Goal: Task Accomplishment & Management: Manage account settings

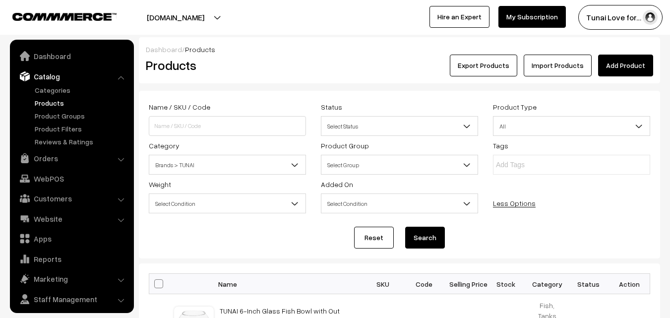
scroll to position [25, 0]
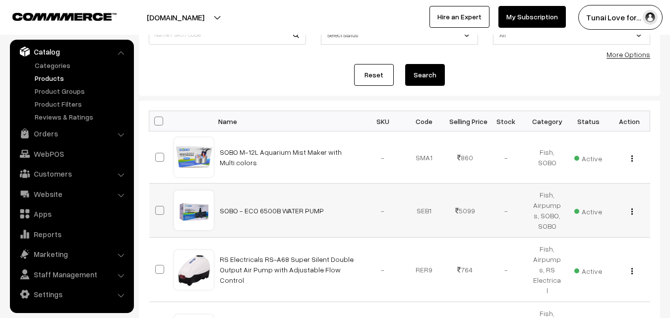
scroll to position [99, 0]
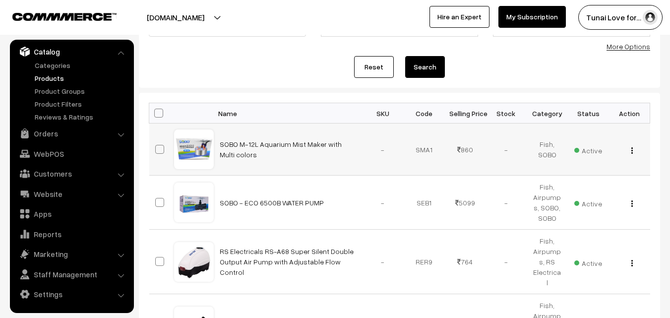
click at [633, 150] on button "button" at bounding box center [632, 150] width 2 height 8
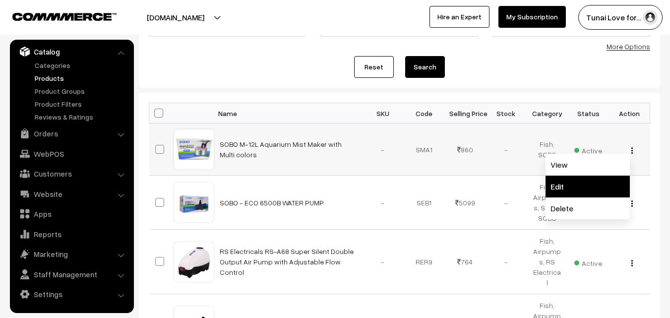
click at [572, 180] on link "Edit" at bounding box center [588, 187] width 84 height 22
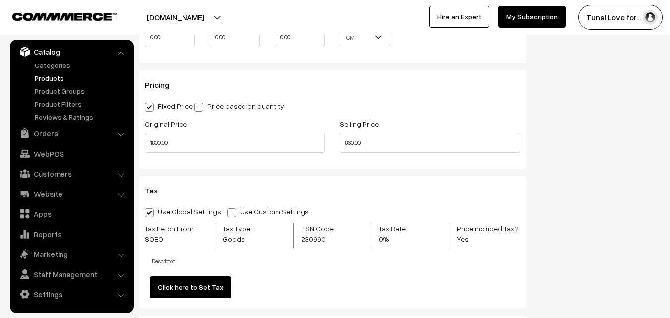
scroll to position [993, 0]
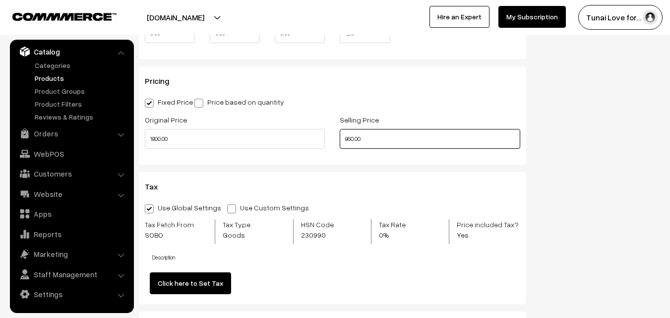
drag, startPoint x: 368, startPoint y: 139, endPoint x: 328, endPoint y: 142, distance: 39.8
click at [328, 142] on div "Original Price 1800.00 Selling Price 860.00" at bounding box center [332, 134] width 391 height 41
type input "999.00"
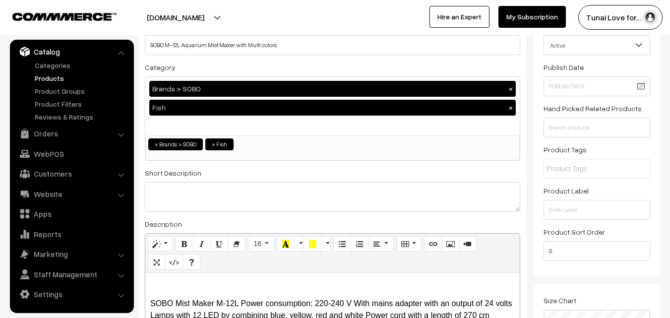
scroll to position [0, 0]
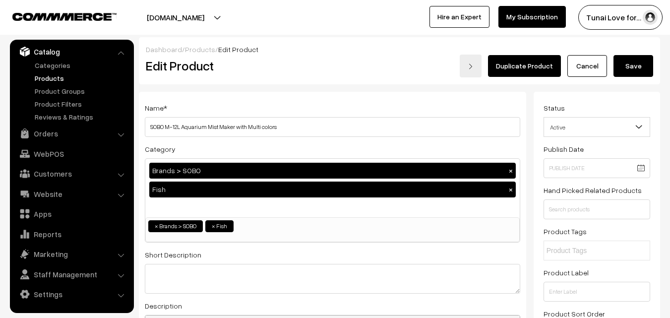
click at [639, 66] on button "Save" at bounding box center [634, 66] width 40 height 22
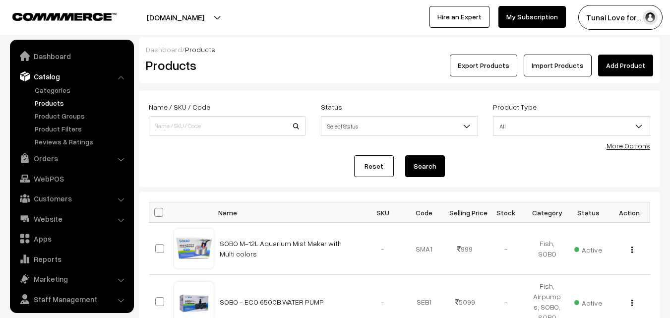
scroll to position [25, 0]
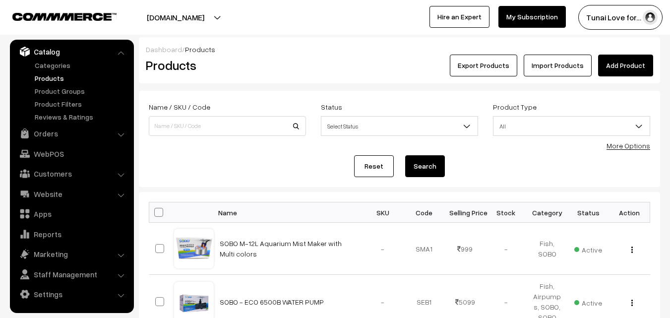
click at [623, 67] on link "Add Product" at bounding box center [626, 66] width 55 height 22
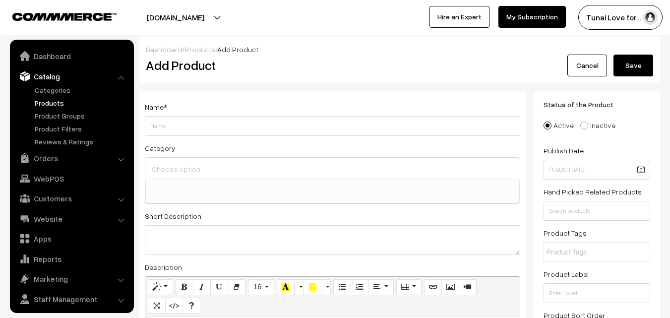
select select
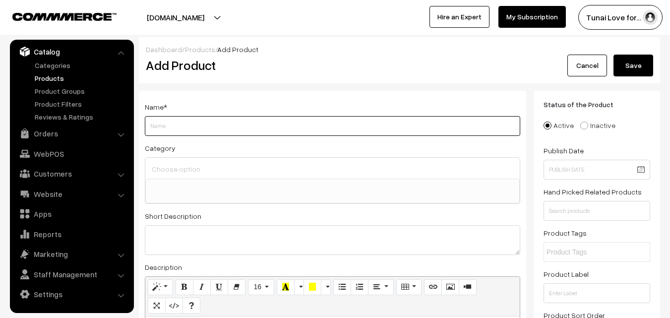
click at [242, 126] on input "Weight" at bounding box center [333, 126] width 376 height 20
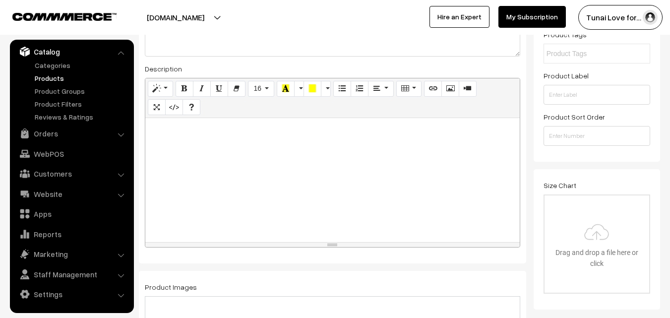
scroll to position [0, 0]
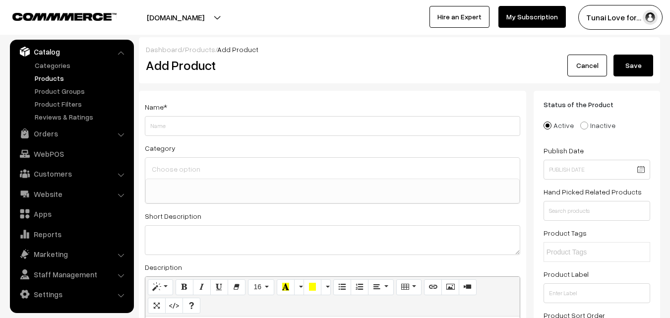
click at [590, 65] on link "Cancel" at bounding box center [588, 66] width 40 height 22
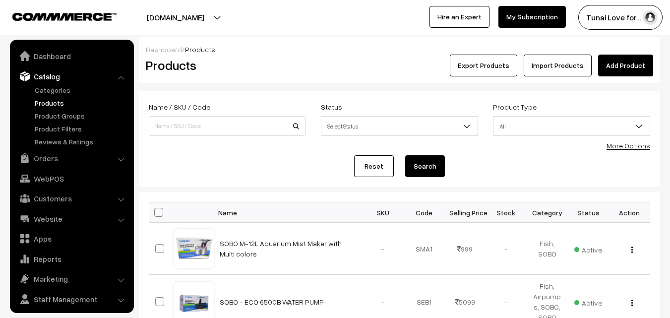
scroll to position [25, 0]
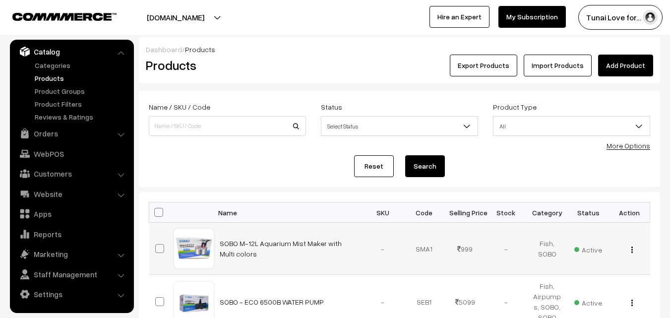
drag, startPoint x: 218, startPoint y: 243, endPoint x: 244, endPoint y: 258, distance: 29.4
click at [244, 258] on td "SOBO M-12L Aquarium Mist Maker with Multi colors" at bounding box center [288, 249] width 149 height 52
copy link "SOBO M-12L Aquarium Mist Maker with Multi colors"
click at [632, 55] on link "Add Product" at bounding box center [626, 66] width 55 height 22
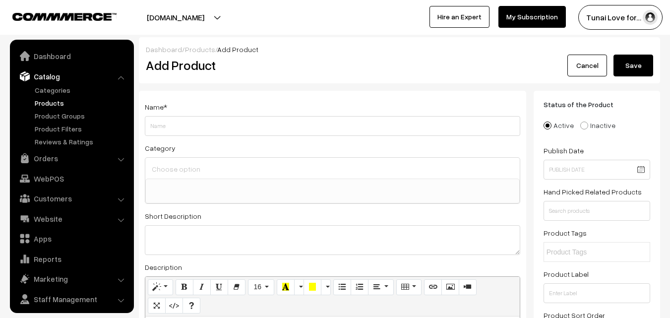
select select
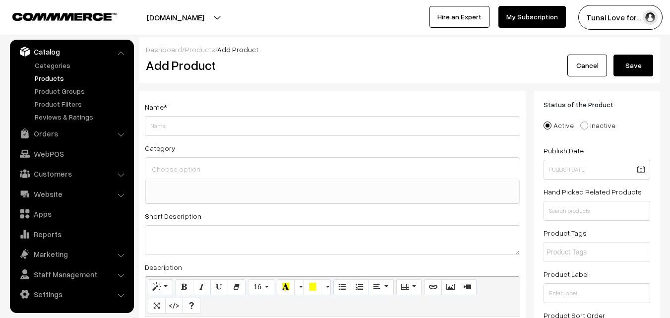
click at [190, 128] on input "Weight" at bounding box center [333, 126] width 376 height 20
click at [178, 127] on input "SOBO M-12L Aquarium Mist Maker with Multi colors" at bounding box center [333, 126] width 376 height 20
type input "SOBO M-10L Aquarium Mist Maker with Multi colors"
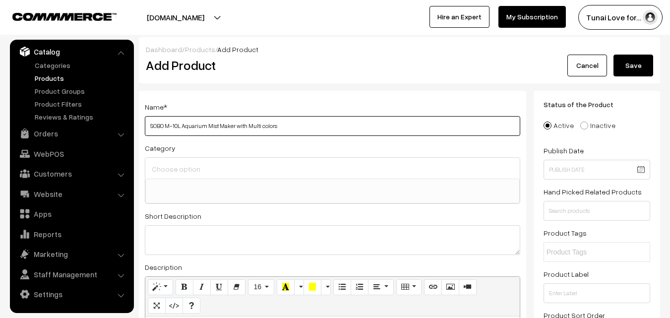
click at [314, 125] on input "SOBO M-10L Aquarium Mist Maker with Multi colors" at bounding box center [333, 126] width 376 height 20
click at [254, 164] on input at bounding box center [332, 169] width 367 height 14
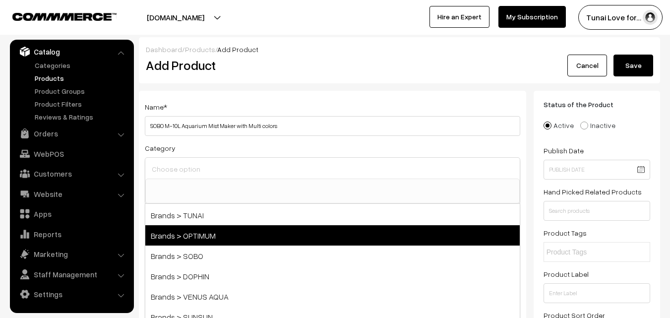
scroll to position [50, 0]
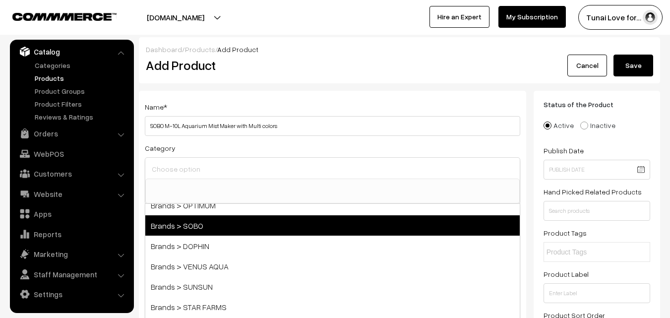
click at [258, 230] on span "Brands > SOBO" at bounding box center [332, 225] width 375 height 20
select select "37"
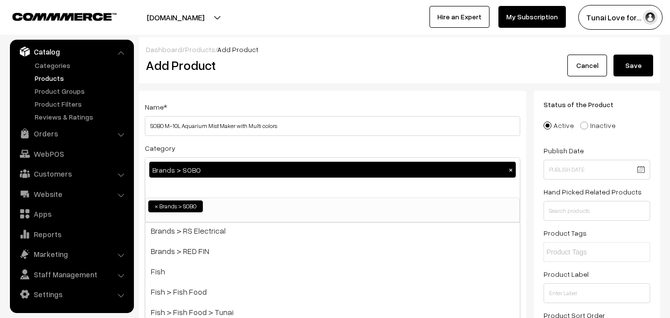
scroll to position [149, 0]
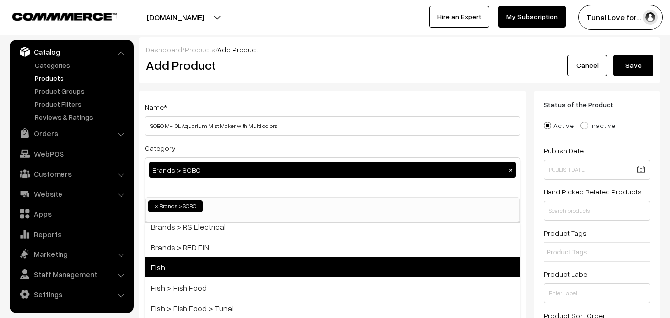
click at [269, 268] on span "Fish" at bounding box center [332, 267] width 375 height 20
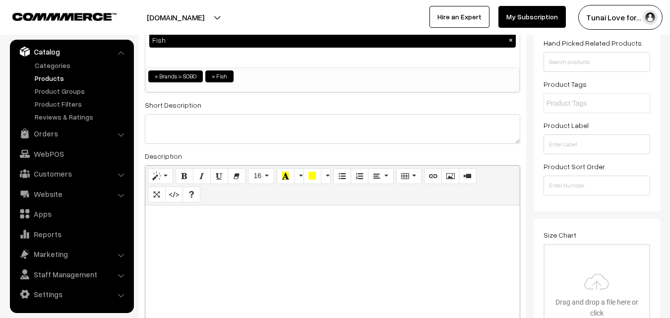
click at [187, 237] on div at bounding box center [332, 267] width 375 height 124
paste div
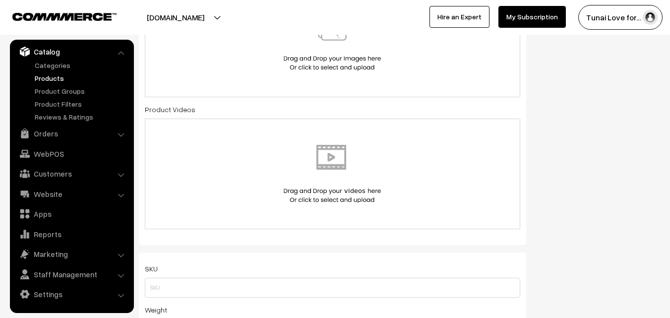
scroll to position [447, 0]
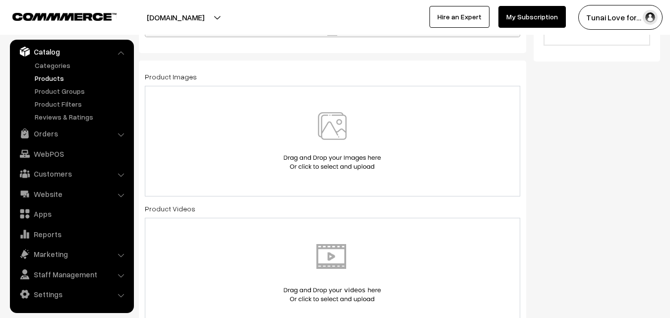
click at [339, 118] on img at bounding box center [332, 141] width 102 height 58
click at [331, 124] on img at bounding box center [332, 141] width 102 height 58
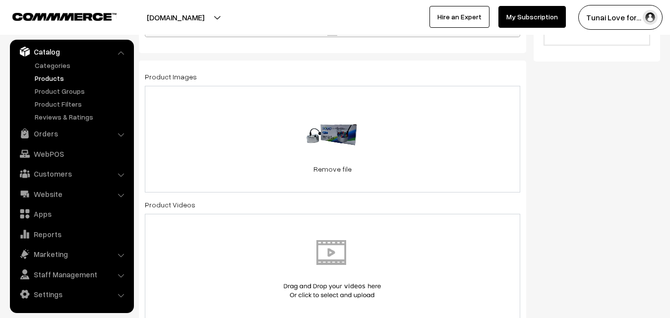
click at [446, 136] on div "54 KB Mist_Maker_SOBO_M-10L-3.webp Check Error Remove file" at bounding box center [333, 139] width 376 height 107
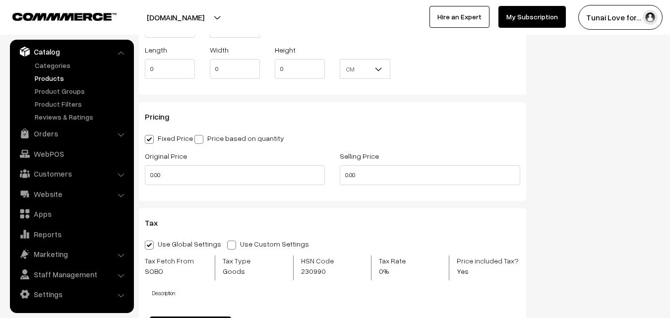
scroll to position [844, 0]
click at [170, 174] on input "0.00" at bounding box center [235, 175] width 180 height 20
drag, startPoint x: 162, startPoint y: 172, endPoint x: 143, endPoint y: 171, distance: 18.9
click at [143, 171] on div "Original Price 0" at bounding box center [234, 169] width 195 height 41
type input "1500"
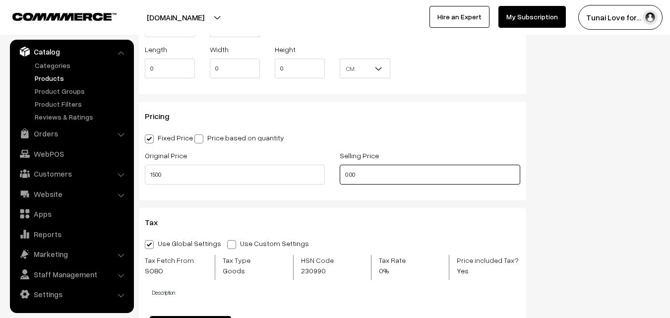
drag, startPoint x: 344, startPoint y: 172, endPoint x: 314, endPoint y: 171, distance: 29.8
click at [314, 171] on div "Original Price 1500 Selling Price 0.00" at bounding box center [332, 169] width 391 height 41
drag, startPoint x: 371, startPoint y: 173, endPoint x: 342, endPoint y: 171, distance: 28.9
click at [342, 171] on input "899" at bounding box center [430, 175] width 180 height 20
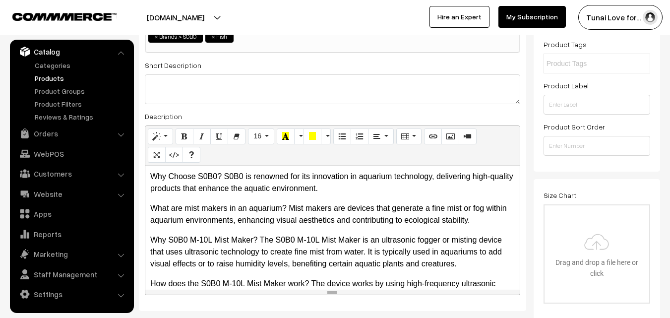
scroll to position [0, 0]
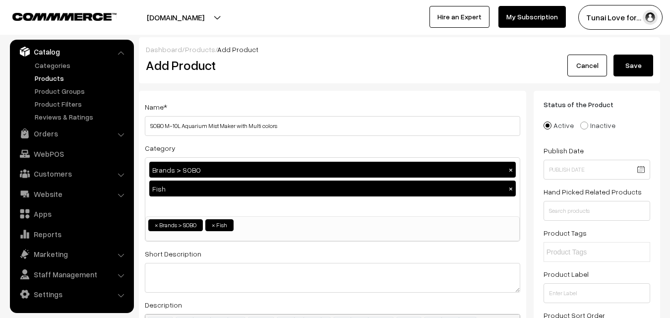
type input "999"
click at [632, 64] on button "Save" at bounding box center [634, 66] width 40 height 22
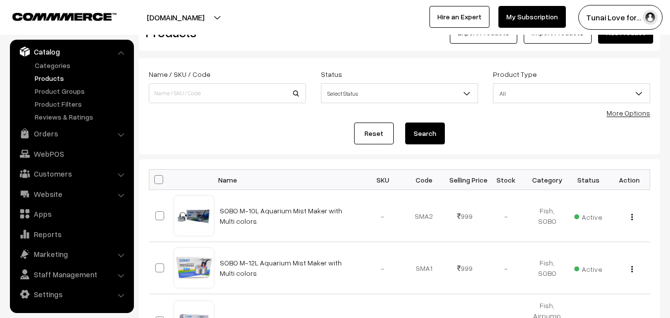
scroll to position [50, 0]
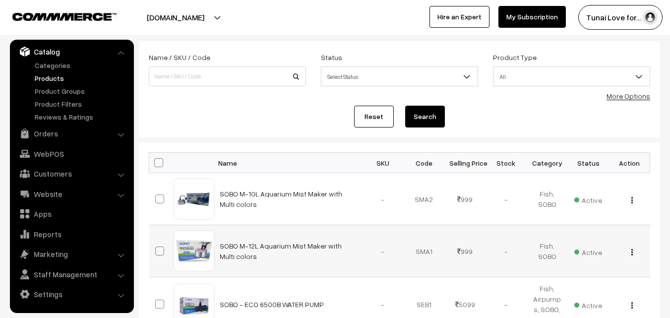
click at [631, 251] on button "button" at bounding box center [632, 252] width 2 height 8
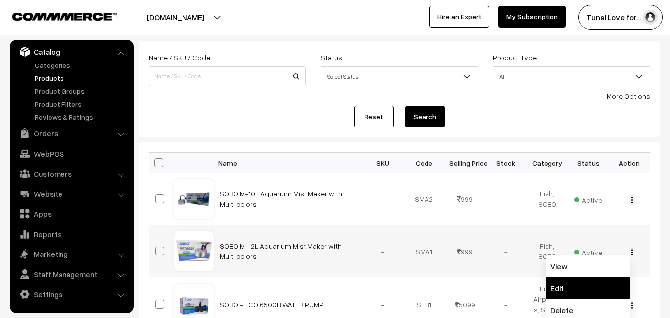
click at [559, 288] on link "Edit" at bounding box center [588, 288] width 84 height 22
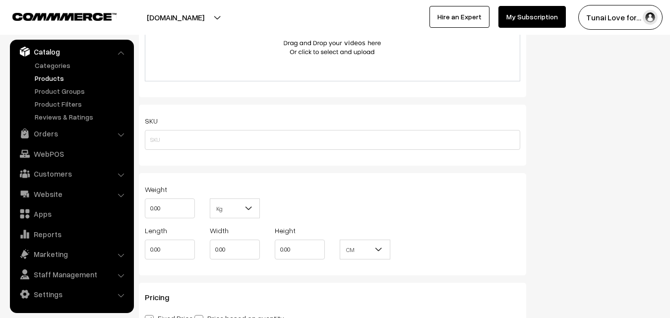
scroll to position [893, 0]
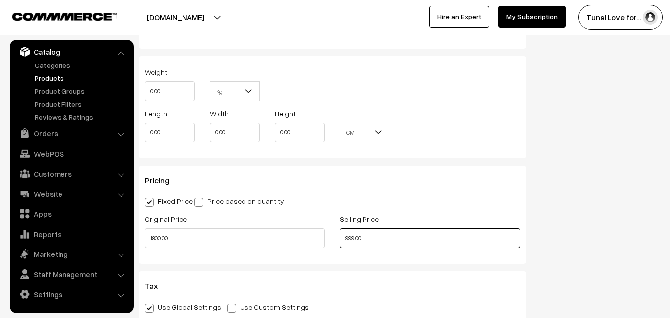
drag, startPoint x: 369, startPoint y: 237, endPoint x: 336, endPoint y: 233, distance: 33.5
click at [336, 233] on div "Selling Price 999.00" at bounding box center [430, 233] width 195 height 41
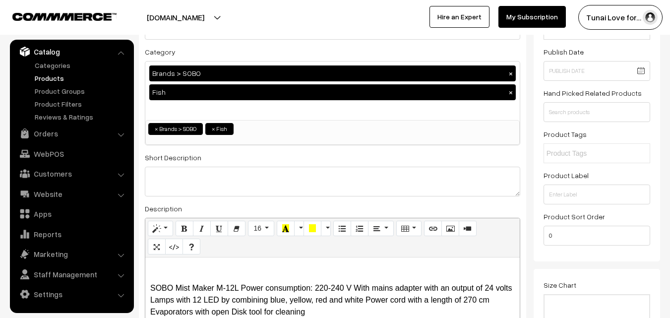
scroll to position [0, 0]
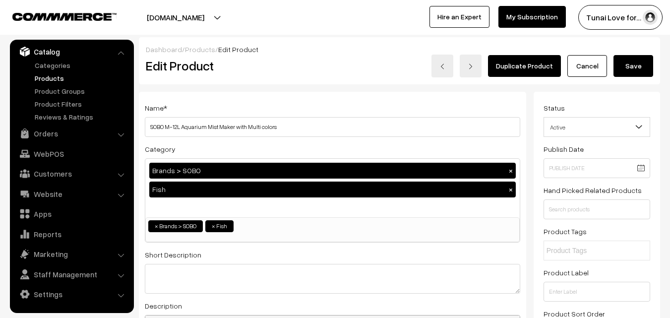
type input "1199.00"
click at [647, 70] on button "Save" at bounding box center [634, 66] width 40 height 22
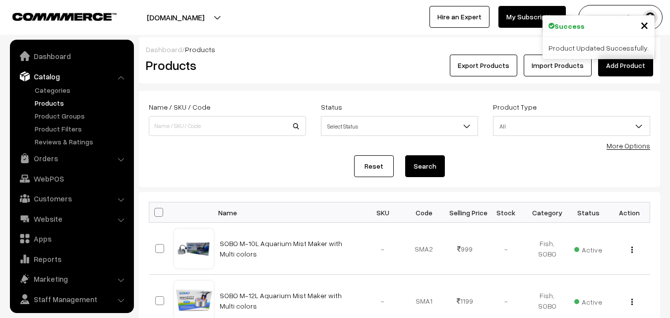
scroll to position [25, 0]
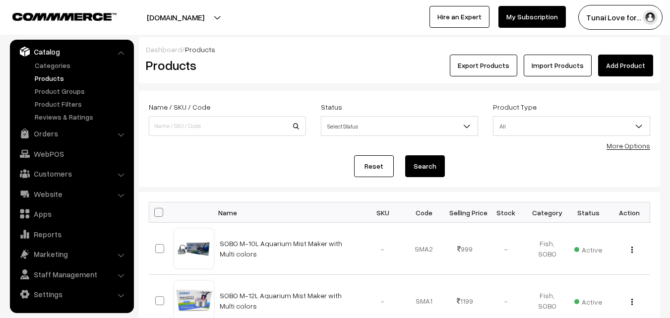
click at [626, 67] on link "Add Product" at bounding box center [626, 66] width 55 height 22
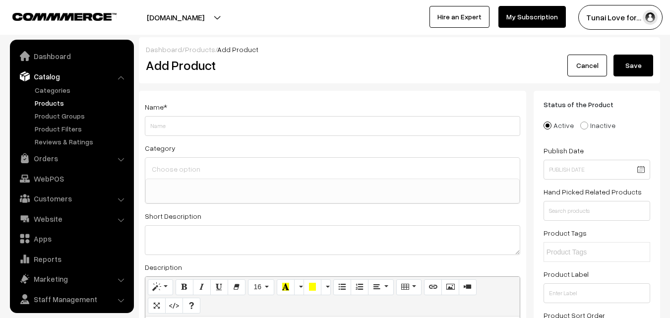
select select
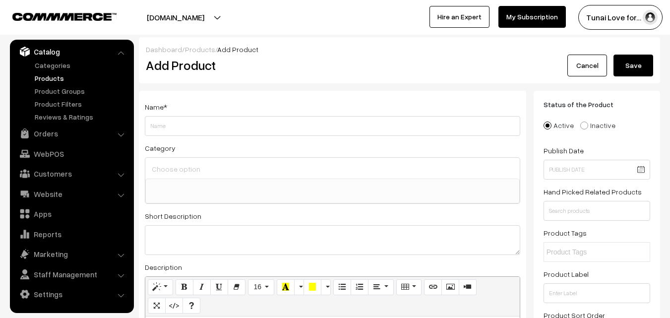
click at [197, 129] on input "Weight" at bounding box center [333, 126] width 376 height 20
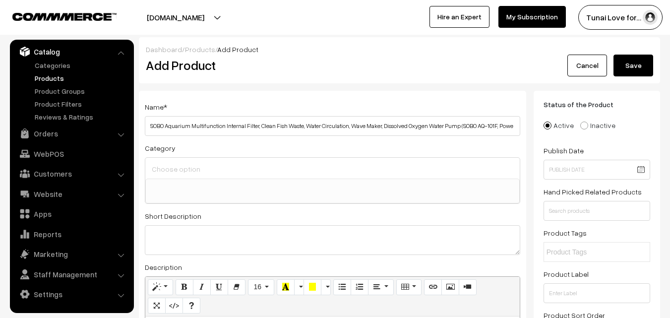
scroll to position [0, 53]
drag, startPoint x: 406, startPoint y: 127, endPoint x: 443, endPoint y: 125, distance: 36.8
click at [443, 125] on input "SOBO Aquarium Multifunction Internal Filter, Clean Fish Waste, Water Circulatio…" at bounding box center [333, 126] width 376 height 20
drag, startPoint x: 150, startPoint y: 128, endPoint x: 130, endPoint y: 128, distance: 20.3
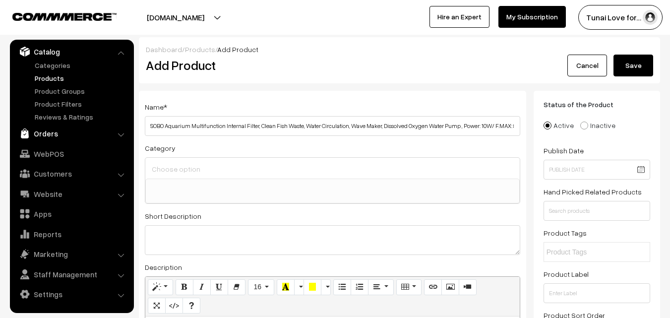
click at [163, 126] on input "SOBO Aquarium Multifunction Internal Filter, Clean Fish Waste, Water Circulatio…" at bounding box center [333, 126] width 376 height 20
click at [165, 125] on input "SOBO Aquarium Multifunction Internal Filter, Clean Fish Waste, Water Circulatio…" at bounding box center [333, 126] width 376 height 20
drag, startPoint x: 168, startPoint y: 126, endPoint x: 150, endPoint y: 126, distance: 18.4
click at [150, 126] on input "SOBO (SOBO AQ-101F Aquarium Multifunction Internal Filter, Clean Fish Waste, Wa…" at bounding box center [333, 126] width 376 height 20
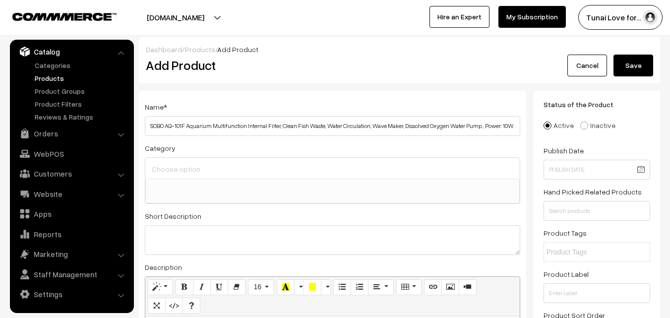
type input "SOBO AQ-101F Aquarium Multifunction Internal Filter, Clean Fish Waste, Water Ci…"
click at [173, 168] on input at bounding box center [332, 169] width 367 height 14
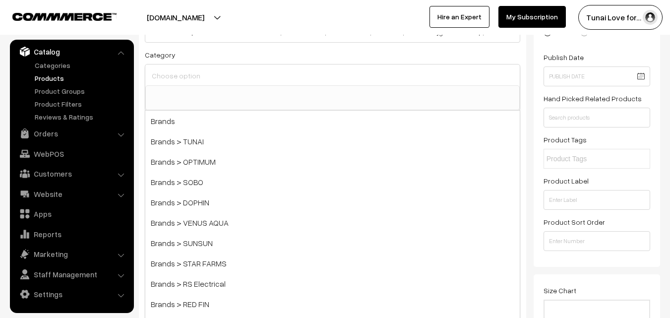
scroll to position [99, 0]
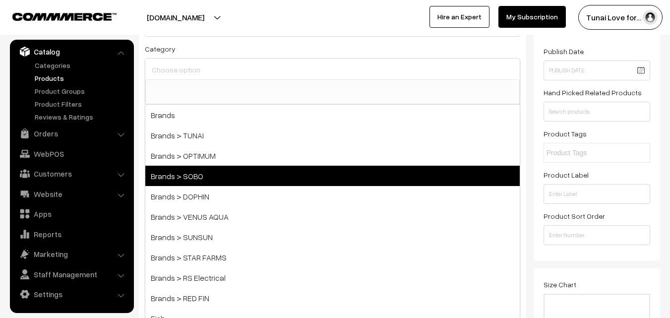
click at [251, 179] on span "Brands > SOBO" at bounding box center [332, 176] width 375 height 20
select select "37"
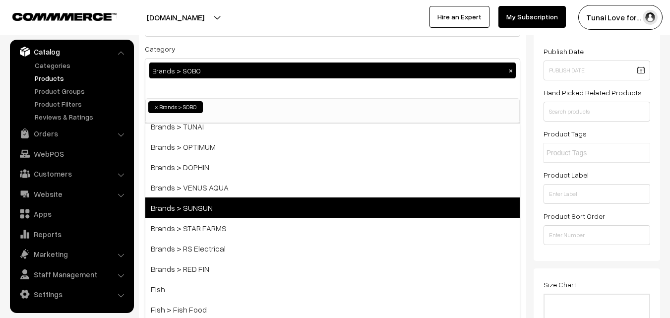
scroll to position [50, 0]
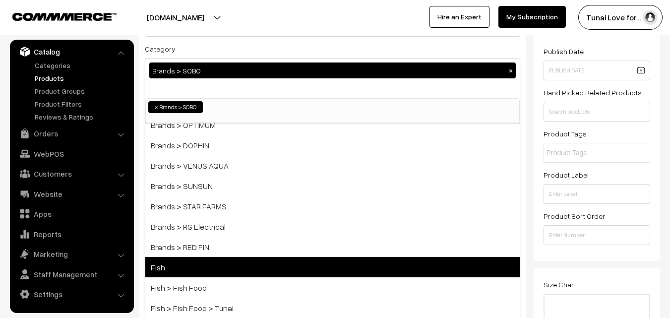
click at [232, 259] on span "Fish" at bounding box center [332, 267] width 375 height 20
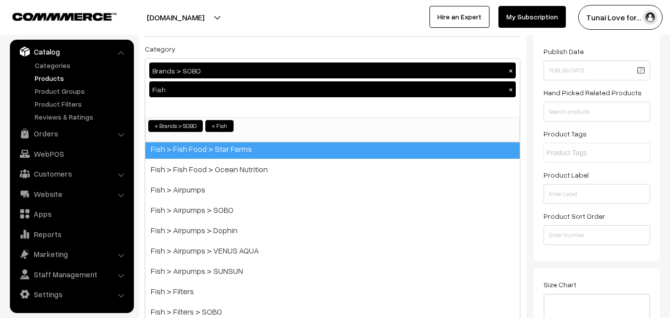
scroll to position [298, 0]
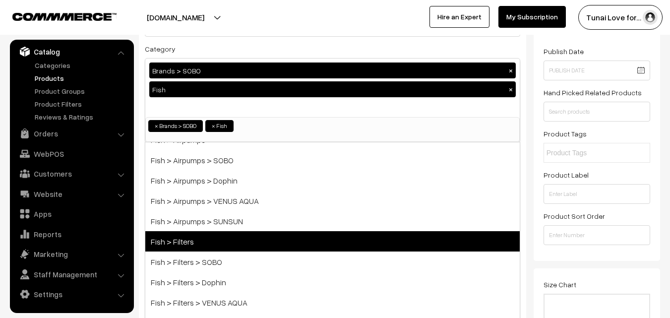
click at [244, 241] on span "Fish > Filters" at bounding box center [332, 241] width 375 height 20
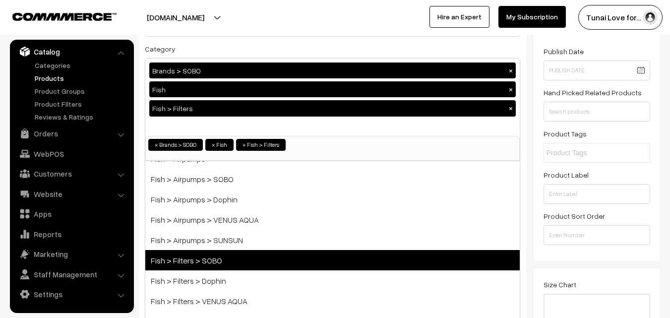
click at [246, 268] on span "Fish > Filters > SOBO" at bounding box center [332, 260] width 375 height 20
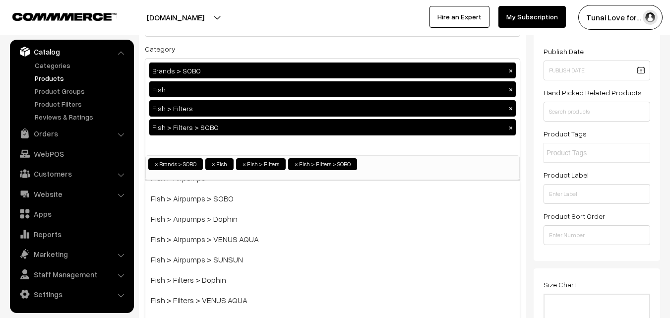
click at [534, 174] on div "Status of the Product Active Inactive Product Type -- Select -- -- Select -- Pu…" at bounding box center [597, 126] width 127 height 269
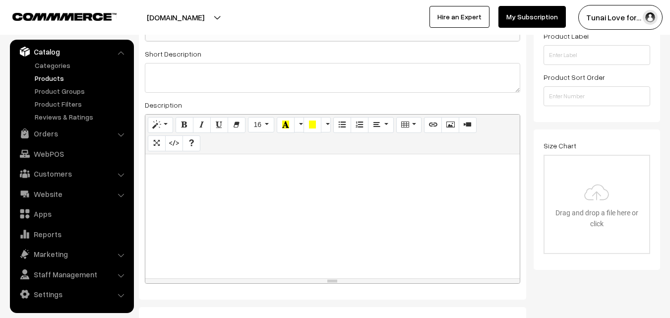
scroll to position [248, 0]
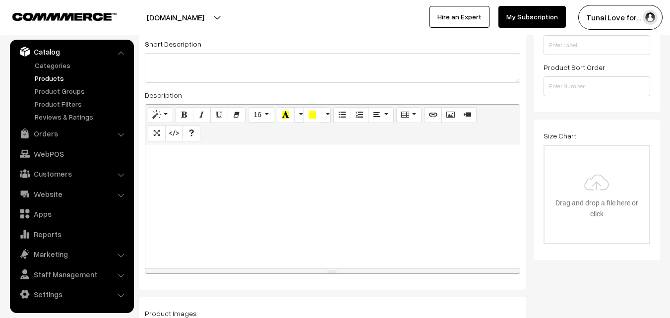
click at [388, 199] on div at bounding box center [332, 206] width 375 height 124
click at [256, 208] on div at bounding box center [332, 206] width 375 height 124
paste div
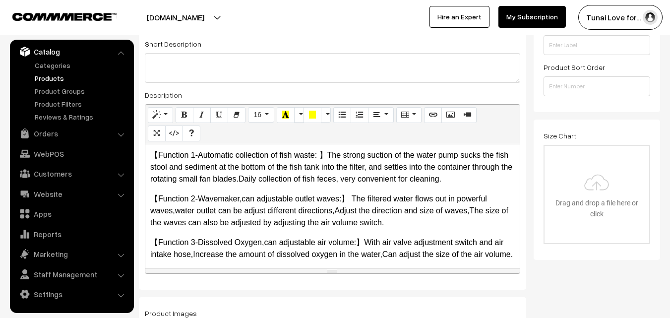
click at [160, 154] on p "【Function 1-Automatic collection of fish waste: 】The strong suction of the wate…" at bounding box center [332, 167] width 365 height 36
click at [317, 157] on p "Function 1-Automatic collection of fish waste: 】The strong suction of the water…" at bounding box center [332, 167] width 365 height 36
click at [346, 199] on p "【Function 2-Wavemaker,can adjustable outlet waves:】 The filtered water flows ou…" at bounding box center [332, 211] width 365 height 36
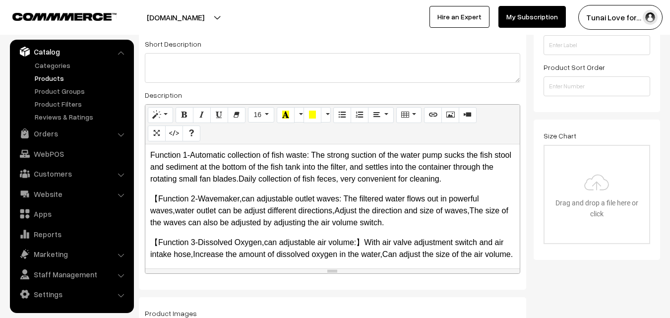
click at [156, 197] on p "【Function 2-Wavemaker,can adjustable outlet waves: The filtered water flows out…" at bounding box center [332, 211] width 365 height 36
click at [363, 242] on p "【Function 3-Dissolved Oxygen,can adjustable air volume:】With air valve adjustme…" at bounding box center [332, 249] width 365 height 24
click at [158, 239] on p "【Function 3-Dissolved Oxygen,can adjustable air volume: With air valve adjustme…" at bounding box center [332, 249] width 365 height 24
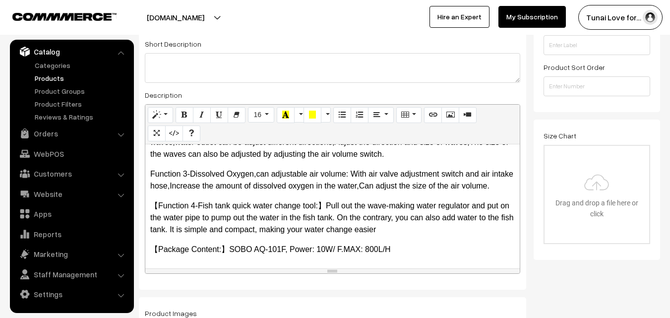
scroll to position [80, 0]
click at [158, 204] on p "【Function 4-Fish tank quick water change tool:】Pull out the wave-making water r…" at bounding box center [332, 218] width 365 height 36
click at [314, 204] on p "Function 4-Fish tank quick water change tool:】Pull out the wave-making water re…" at bounding box center [332, 218] width 365 height 36
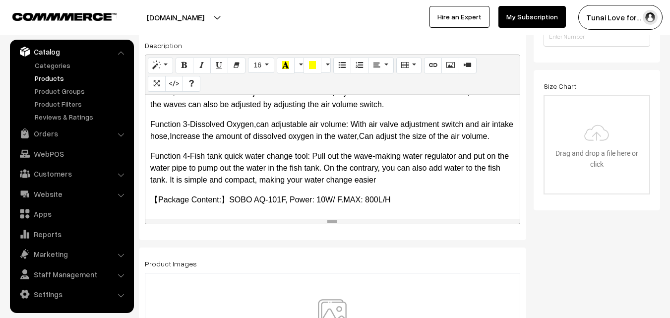
click at [164, 201] on p "【Package Content:】SOBO AQ-101F, Power: 10W/ F.MAX: 800L/H" at bounding box center [332, 200] width 365 height 12
click at [159, 199] on p "【Package Content:】SOBO AQ-101F, Power: 10W/ F.MAX: 800L/H" at bounding box center [332, 200] width 365 height 12
click at [218, 198] on p "Package Content:】SOBO AQ-101F, Power: 10W/ F.MAX: 800L/H" at bounding box center [332, 200] width 365 height 12
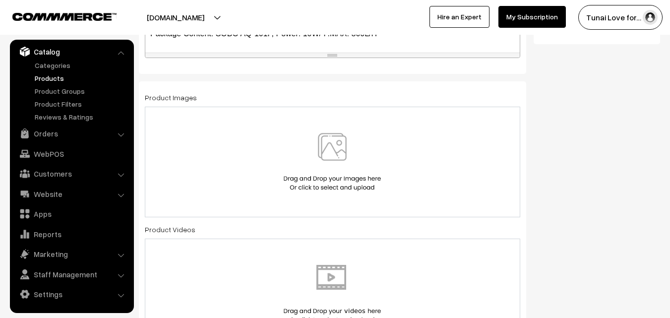
scroll to position [447, 0]
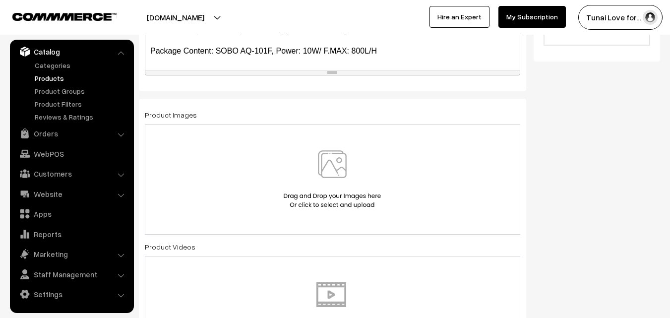
click at [337, 176] on img at bounding box center [332, 179] width 102 height 58
click at [336, 150] on img at bounding box center [332, 179] width 102 height 58
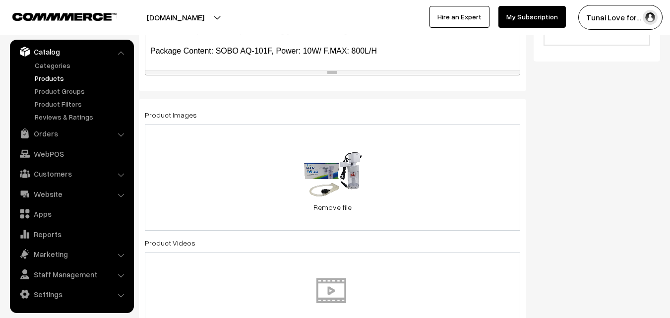
click at [434, 166] on div "89.4 KB 61rpmOt6AcL.jpg Check Error Remove file" at bounding box center [333, 177] width 376 height 107
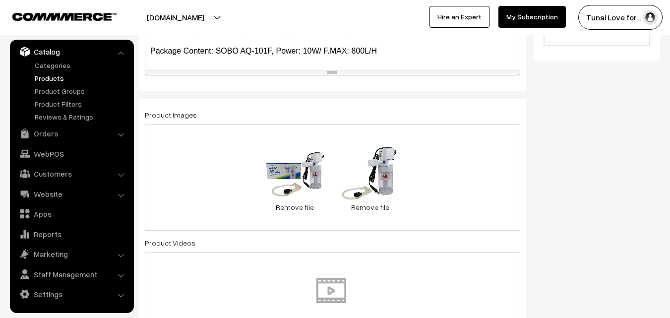
click at [448, 155] on div "89.4 KB 61rpmOt6AcL.jpg Check Error Remove file 65.8 KB 618Dgp6l41L._SL1500_.jp…" at bounding box center [333, 177] width 376 height 107
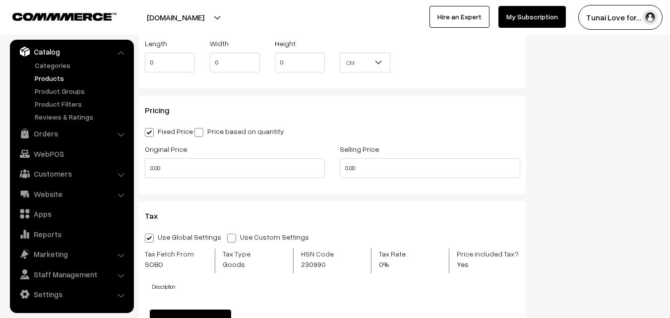
scroll to position [893, 0]
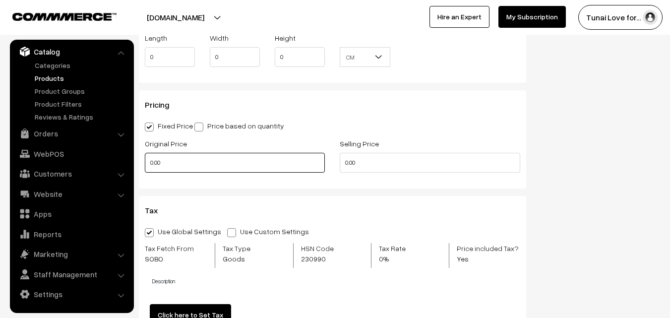
drag, startPoint x: 165, startPoint y: 168, endPoint x: 140, endPoint y: 163, distance: 25.3
click at [140, 163] on div "Original Price 0.00" at bounding box center [234, 157] width 195 height 41
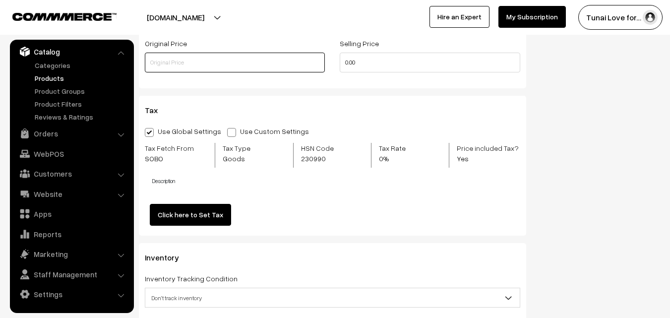
scroll to position [993, 0]
click at [176, 59] on input "text" at bounding box center [235, 64] width 180 height 20
type input "1275"
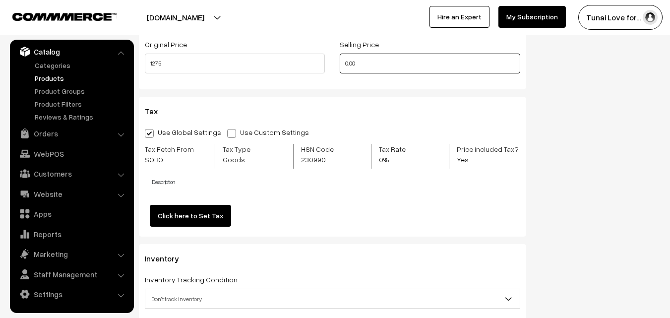
drag, startPoint x: 367, startPoint y: 68, endPoint x: 332, endPoint y: 67, distance: 35.3
click at [332, 67] on div "Original Price 1275 Selling Price 0.00" at bounding box center [332, 58] width 391 height 41
drag, startPoint x: 357, startPoint y: 63, endPoint x: 331, endPoint y: 63, distance: 26.3
click at [331, 63] on div "Original Price 1275 Selling Price 0" at bounding box center [332, 58] width 391 height 41
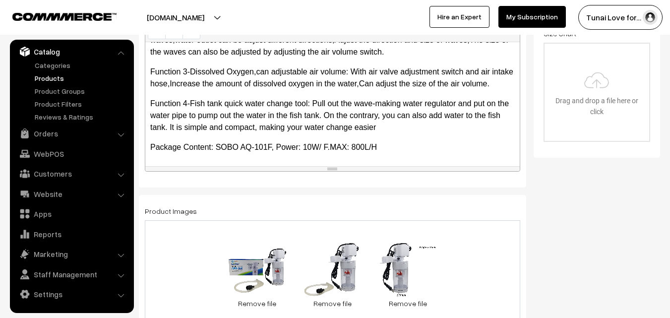
scroll to position [347, 0]
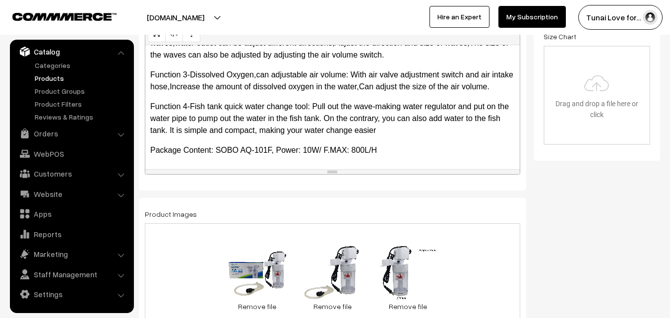
type input "899"
click at [382, 76] on p "Function 3-Dissolved Oxygen,can adjustable air volume: With air valve adjustmen…" at bounding box center [332, 81] width 365 height 24
click at [192, 74] on p "Function 3-Dissolved Oxygen,can adjustable air volume: With air valve adjustmen…" at bounding box center [332, 81] width 365 height 24
click at [258, 69] on p "Function 3-Dissolved Oxygen,can adjustable air volume: With air valve adjustmen…" at bounding box center [332, 81] width 365 height 24
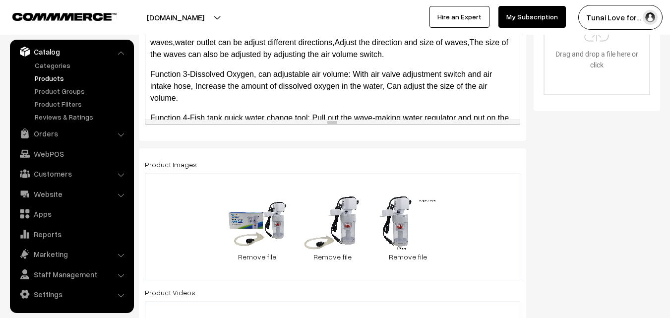
scroll to position [0, 0]
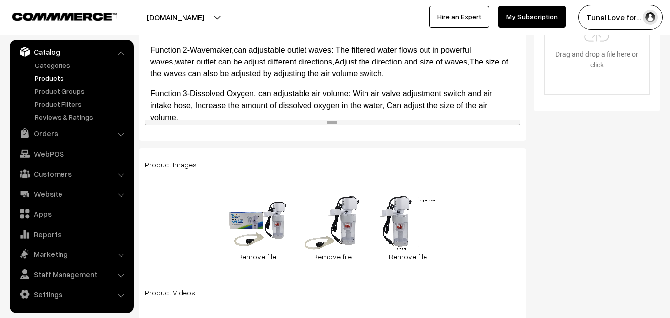
click at [333, 63] on p "Function 2-Wavemaker,can adjustable outlet waves: The filtered water flows out …" at bounding box center [332, 62] width 365 height 36
click at [471, 62] on p "Function 2-Wavemaker,can adjustable outlet waves: The filtered water flows out …" at bounding box center [332, 62] width 365 height 36
click at [176, 61] on p "Function 2-Wavemaker,can adjustable outlet waves: The filtered water flows out …" at bounding box center [332, 62] width 365 height 36
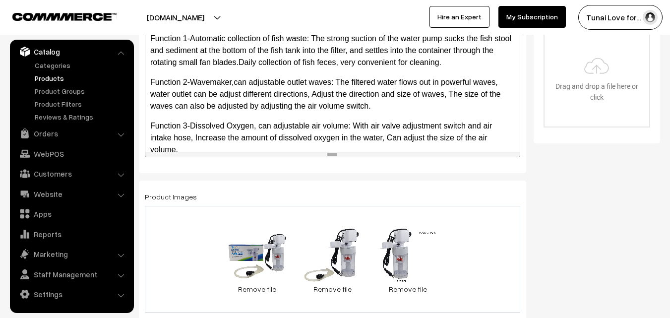
scroll to position [347, 0]
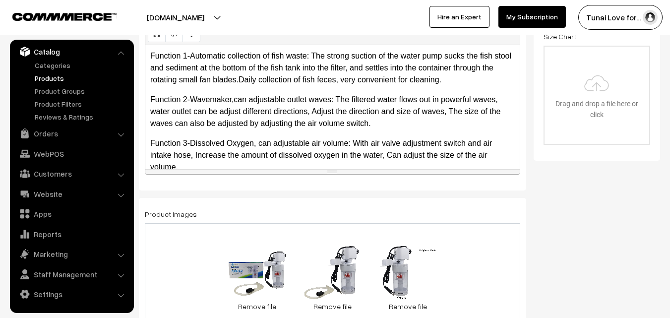
click at [253, 79] on p "Function 1-Automatic collection of fish waste: The strong suction of the water …" at bounding box center [332, 68] width 365 height 36
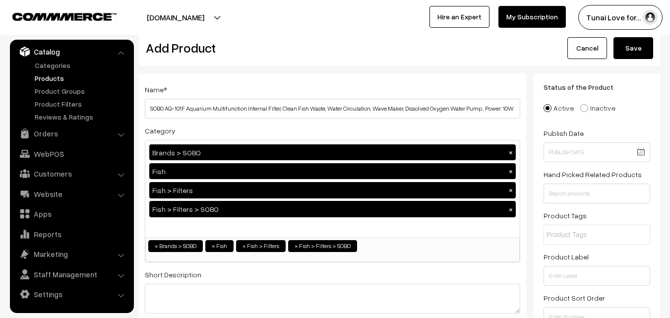
scroll to position [0, 0]
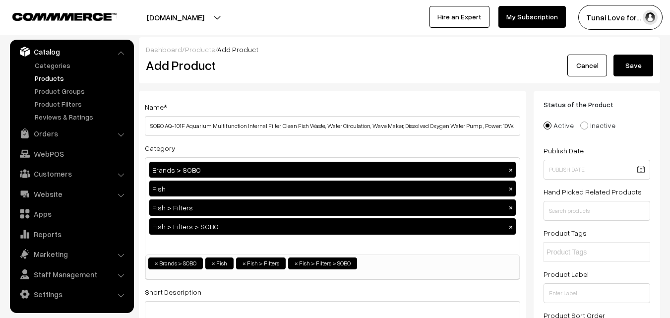
click at [637, 64] on button "Save" at bounding box center [634, 66] width 40 height 22
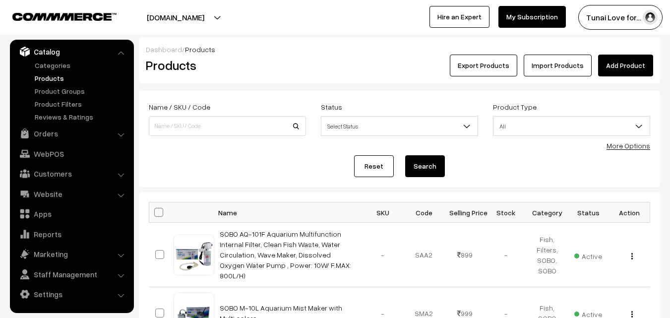
click at [634, 61] on link "Add Product" at bounding box center [626, 66] width 55 height 22
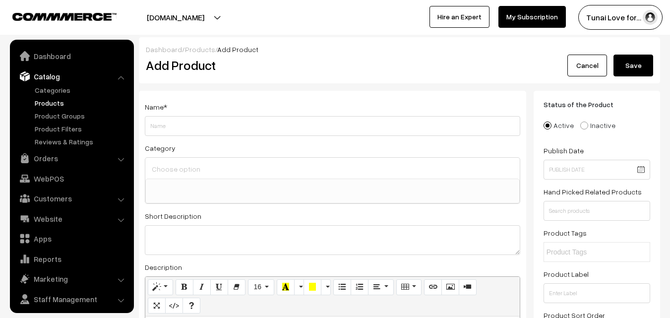
select select
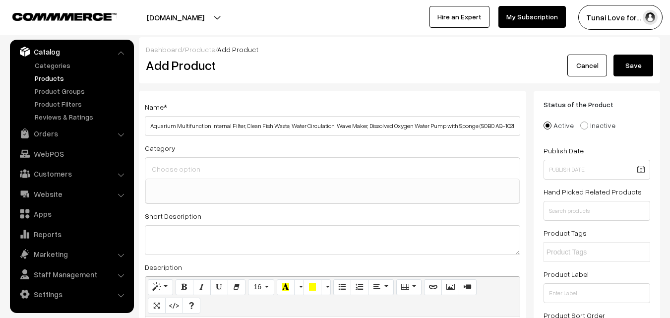
scroll to position [0, 72]
drag, startPoint x: 403, startPoint y: 126, endPoint x: 441, endPoint y: 127, distance: 37.7
click at [441, 127] on input "Aquarium Multifunction Internal Filter, Clean Fish Waste, Water Circulation, Wa…" at bounding box center [333, 126] width 376 height 20
click at [518, 128] on input "Aquarium Multifunction Internal Filter, Clean Fish Waste, Water Circulation, Wa…" at bounding box center [333, 126] width 376 height 20
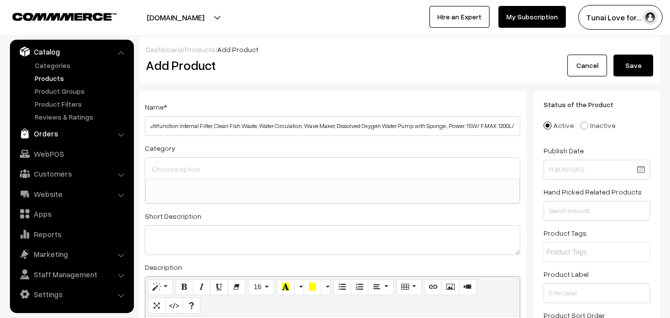
scroll to position [0, 0]
drag, startPoint x: 310, startPoint y: 121, endPoint x: 122, endPoint y: 128, distance: 188.2
click at [148, 126] on input "Aquarium Multifunction Internal Filter, Clean Fish Waste, Water Circulation, Wa…" at bounding box center [333, 126] width 376 height 20
type input "(SOBO AQ-102F Aquarium Multifunction Internal Filter, Clean Fish Waste, Water C…"
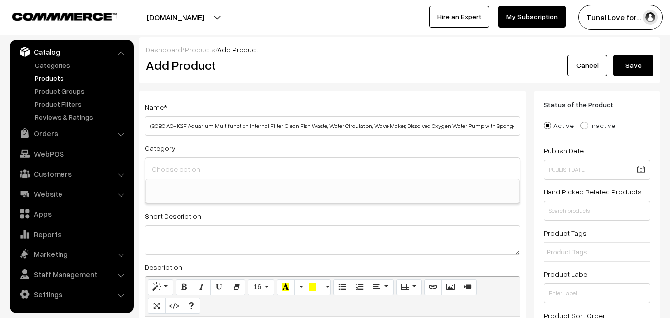
click at [230, 172] on input at bounding box center [332, 169] width 367 height 14
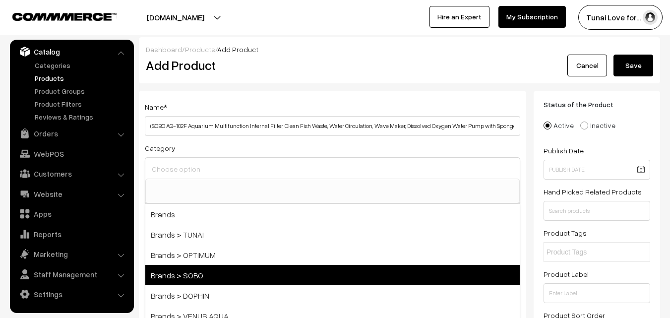
click at [210, 274] on span "Brands > SOBO" at bounding box center [332, 275] width 375 height 20
select select "37"
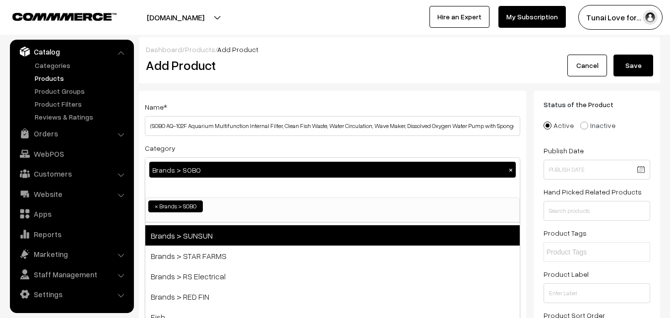
scroll to position [149, 0]
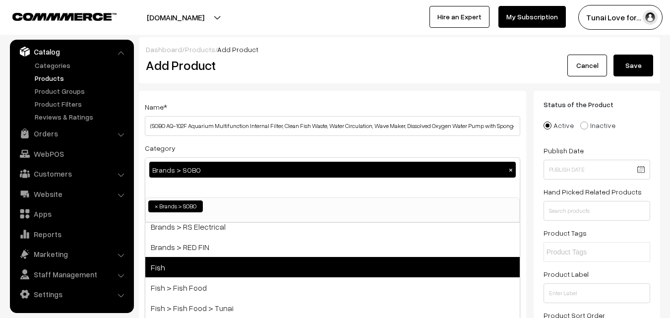
click at [205, 267] on span "Fish" at bounding box center [332, 267] width 375 height 20
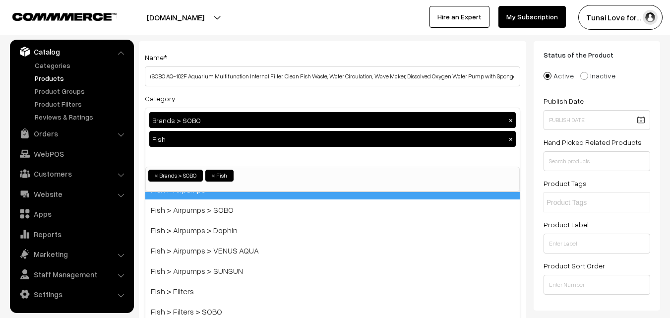
scroll to position [347, 0]
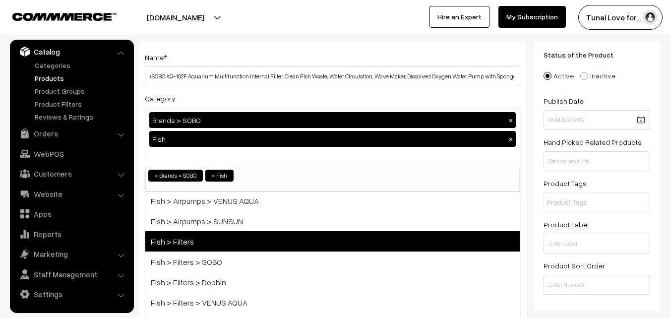
click at [215, 247] on span "Fish > Filters" at bounding box center [332, 241] width 375 height 20
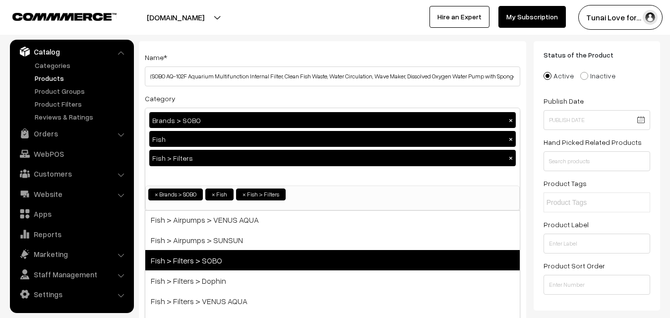
click at [213, 256] on span "Fish > Filters > SOBO" at bounding box center [332, 260] width 375 height 20
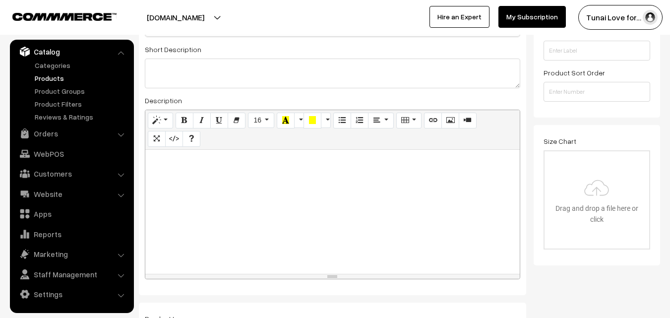
scroll to position [248, 0]
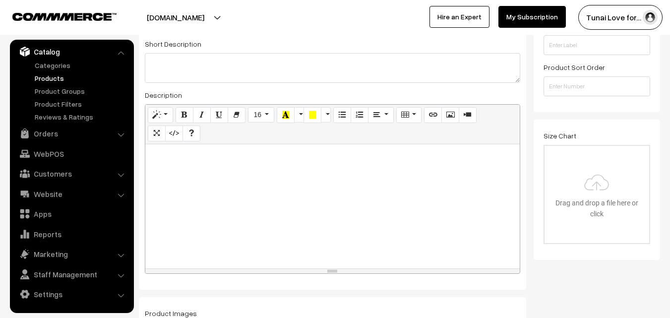
click at [464, 190] on div at bounding box center [332, 206] width 375 height 124
paste div
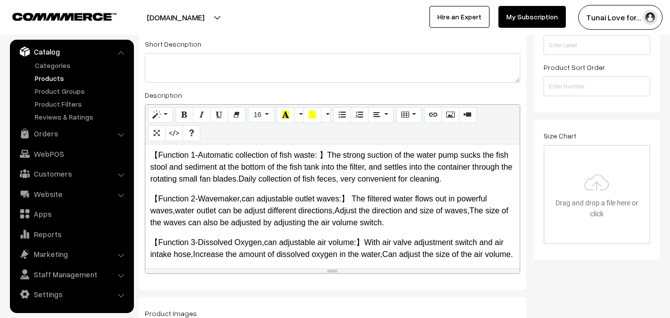
click at [282, 179] on p "【Function 1-Automatic collection of fish waste: 】The strong suction of the wate…" at bounding box center [332, 167] width 365 height 36
click at [335, 209] on p "【Function 2-Wavemaker,can adjustable outlet waves:】 The filtered water flows ou…" at bounding box center [332, 211] width 365 height 36
click at [472, 214] on p "【Function 2-Wavemaker,can adjustable outlet waves:】 The filtered water flows ou…" at bounding box center [332, 211] width 365 height 36
click at [176, 211] on p "【Function 2-Wavemaker,can adjustable outlet waves:】 The filtered water flows ou…" at bounding box center [332, 211] width 365 height 36
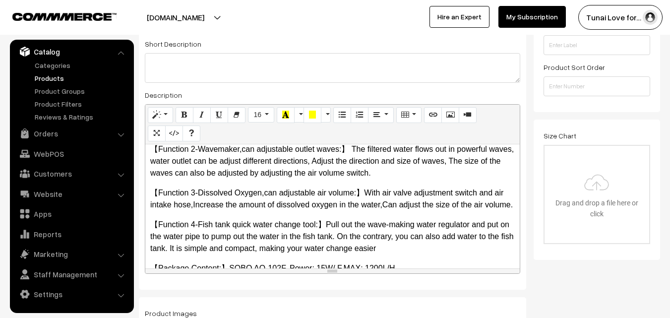
click at [266, 195] on p "【Function 3-Dissolved Oxygen,can adjustable air volume:】With air valve adjustme…" at bounding box center [332, 199] width 365 height 24
click at [194, 206] on p "【Function 3-Dissolved Oxygen, can adjustable air volume:】With air valve adjustm…" at bounding box center [332, 199] width 365 height 24
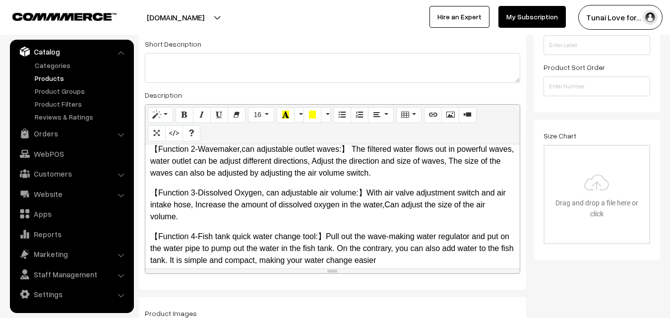
click at [386, 205] on p "【Function 3-Dissolved Oxygen, can adjustable air volume:】With air valve adjustm…" at bounding box center [332, 205] width 365 height 36
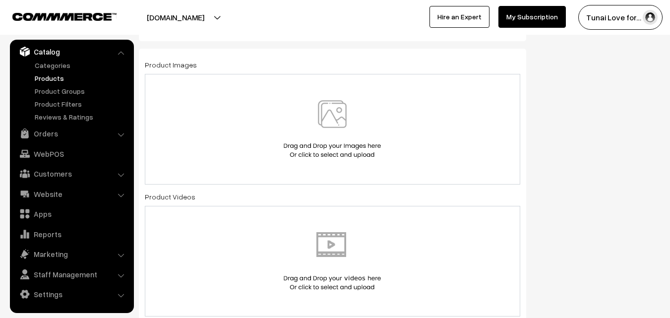
scroll to position [496, 0]
click at [395, 141] on div at bounding box center [332, 130] width 355 height 58
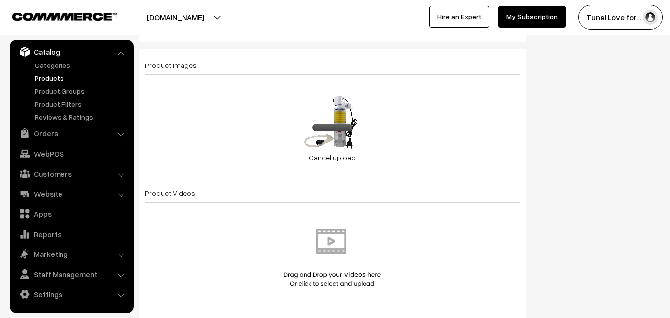
click at [440, 148] on div "69.7 KB 61lfIWNOugL._SL1500_.jpg Check Error Cancel upload" at bounding box center [333, 127] width 376 height 107
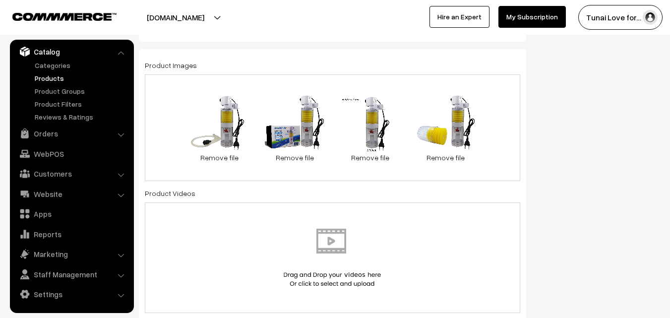
click at [495, 112] on div "69.7 KB 61lfIWNOugL._SL1500_.jpg Check Error Remove file 0.1 MB 61-UzrI+eEL._SL…" at bounding box center [333, 127] width 376 height 107
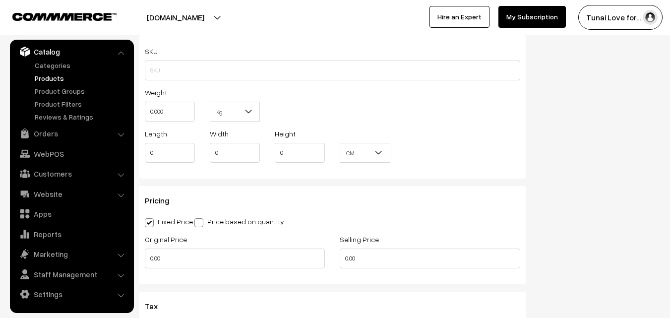
scroll to position [893, 0]
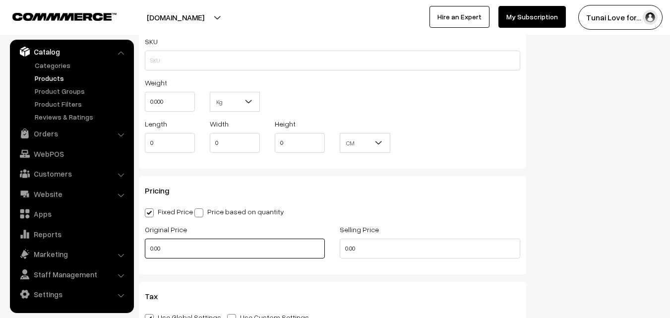
click at [165, 248] on input "0.00" at bounding box center [235, 249] width 180 height 20
drag, startPoint x: 161, startPoint y: 254, endPoint x: 143, endPoint y: 255, distance: 18.4
click at [143, 255] on div "Original Price 0" at bounding box center [234, 243] width 195 height 41
type input "1380"
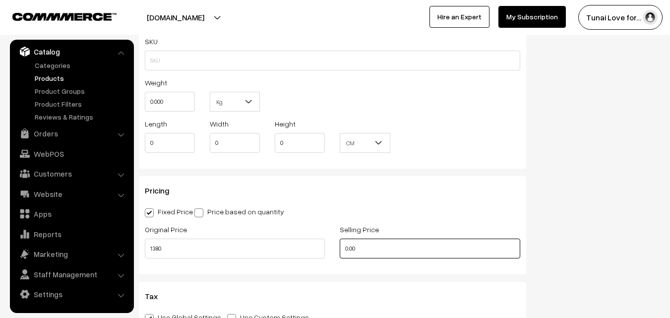
click at [368, 244] on input "0.00" at bounding box center [430, 249] width 180 height 20
drag, startPoint x: 364, startPoint y: 247, endPoint x: 335, endPoint y: 247, distance: 29.3
click at [335, 247] on div "Selling Price 0.00" at bounding box center [430, 243] width 195 height 41
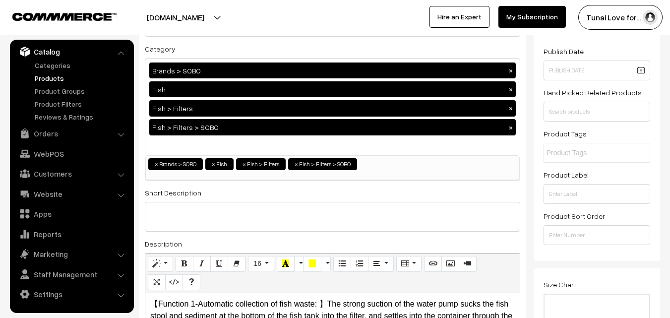
scroll to position [0, 0]
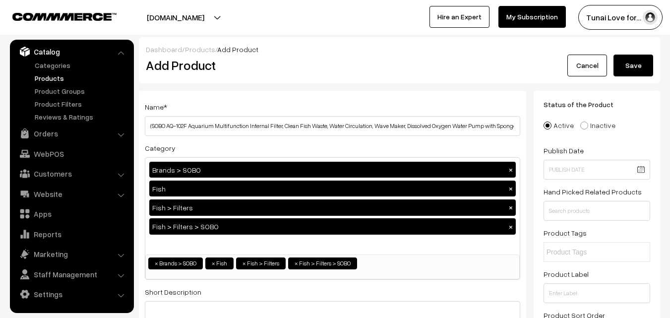
type input "748"
click at [152, 126] on input "(SOBO AQ-102F Aquarium Multifunction Internal Filter, Clean Fish Waste, Water C…" at bounding box center [333, 126] width 376 height 20
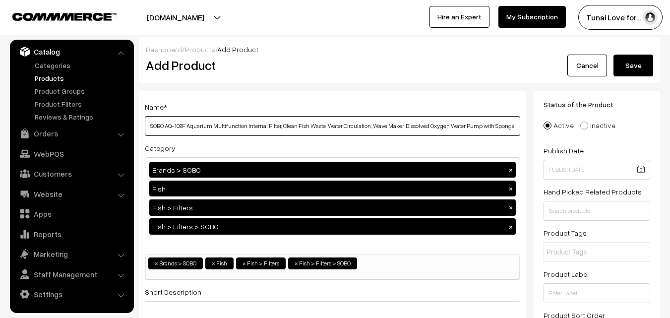
scroll to position [0, 71]
drag, startPoint x: 217, startPoint y: 123, endPoint x: 545, endPoint y: 128, distance: 328.1
type input "SOBO AQ-102F Aquarium Multifunction Internal Filter, Clean Fish Waste, Water Ci…"
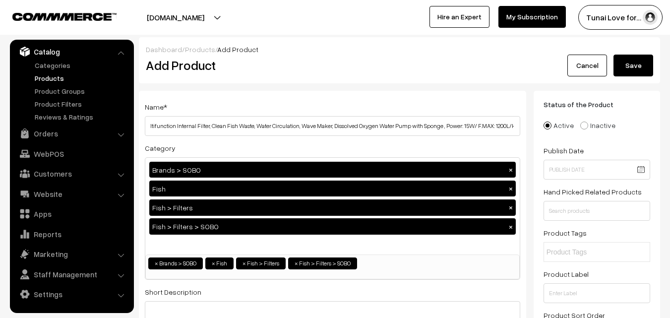
scroll to position [0, 0]
click at [622, 72] on button "Save" at bounding box center [634, 66] width 40 height 22
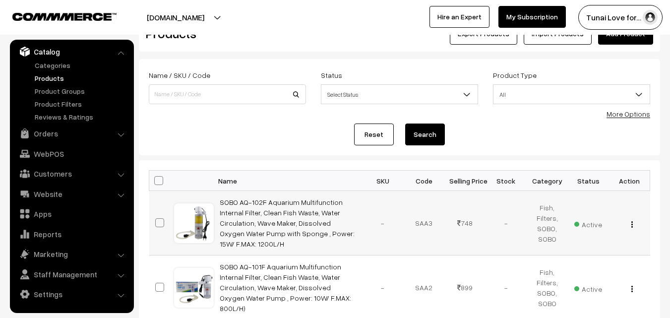
scroll to position [99, 0]
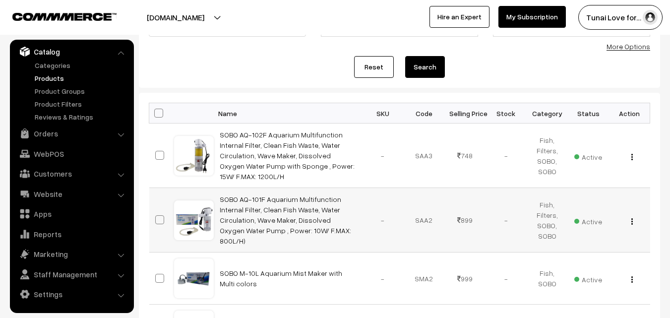
click at [633, 218] on img "button" at bounding box center [632, 221] width 1 height 6
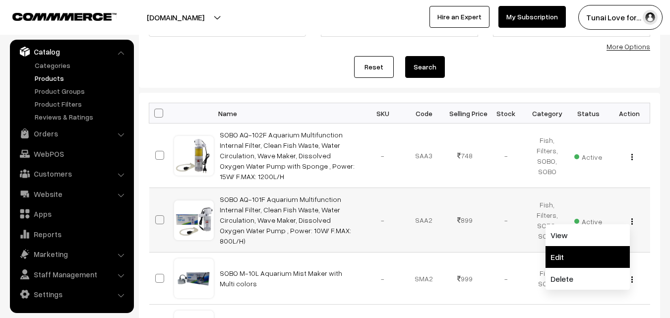
click at [557, 246] on link "Edit" at bounding box center [588, 257] width 84 height 22
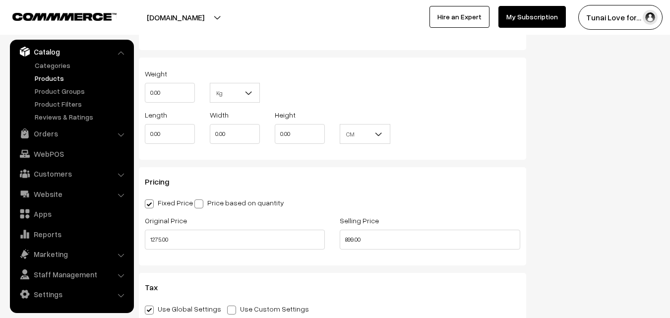
scroll to position [893, 0]
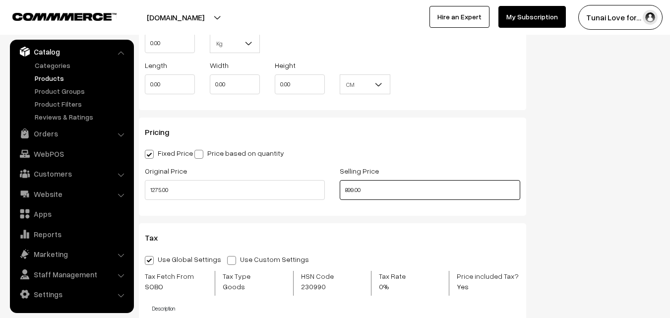
drag, startPoint x: 372, startPoint y: 187, endPoint x: 336, endPoint y: 183, distance: 36.4
click at [336, 183] on div "Selling Price 899.00" at bounding box center [430, 185] width 195 height 41
type input "699.00"
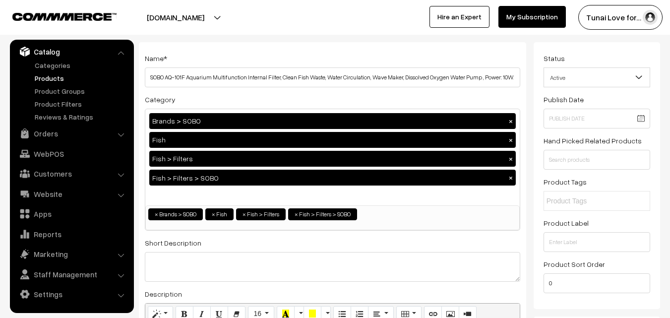
scroll to position [0, 0]
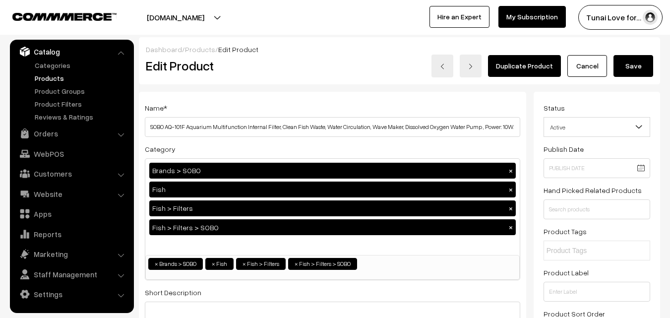
click at [639, 69] on button "Save" at bounding box center [634, 66] width 40 height 22
